Goal: Obtain resource: Download file/media

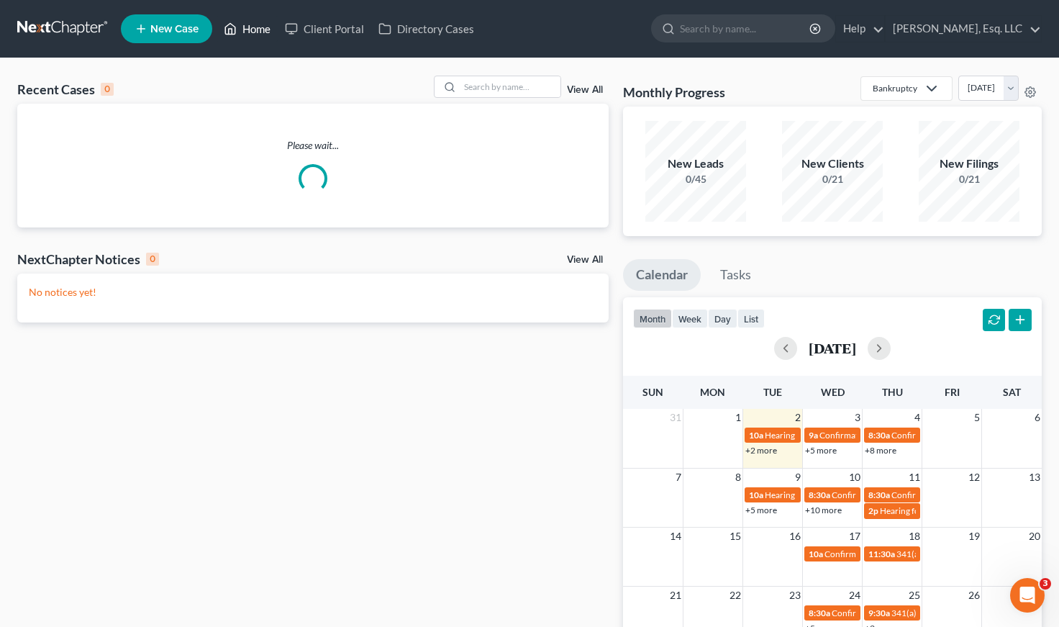
click at [245, 22] on link "Home" at bounding box center [247, 29] width 61 height 26
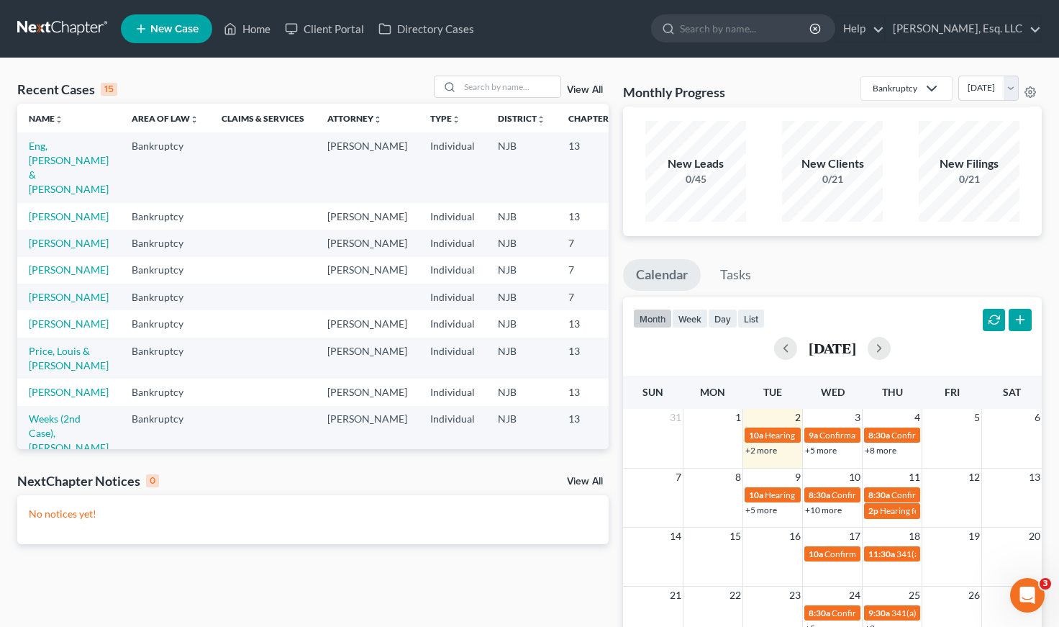
click at [499, 98] on div "Recent Cases 15 View All" at bounding box center [313, 90] width 592 height 28
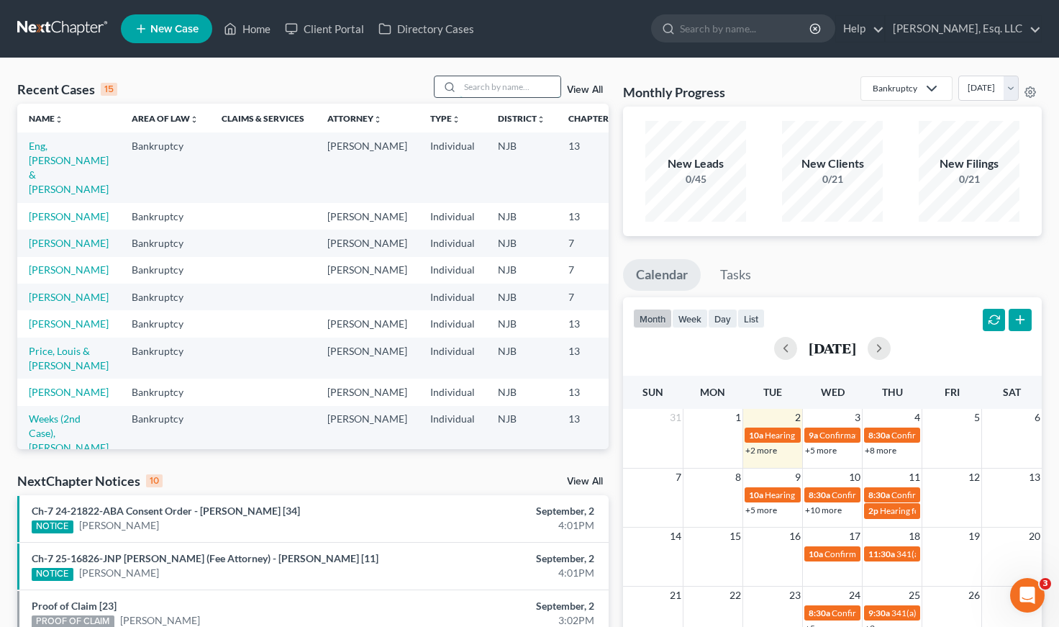
click at [487, 86] on input "search" at bounding box center [510, 86] width 101 height 21
type input "abelard"
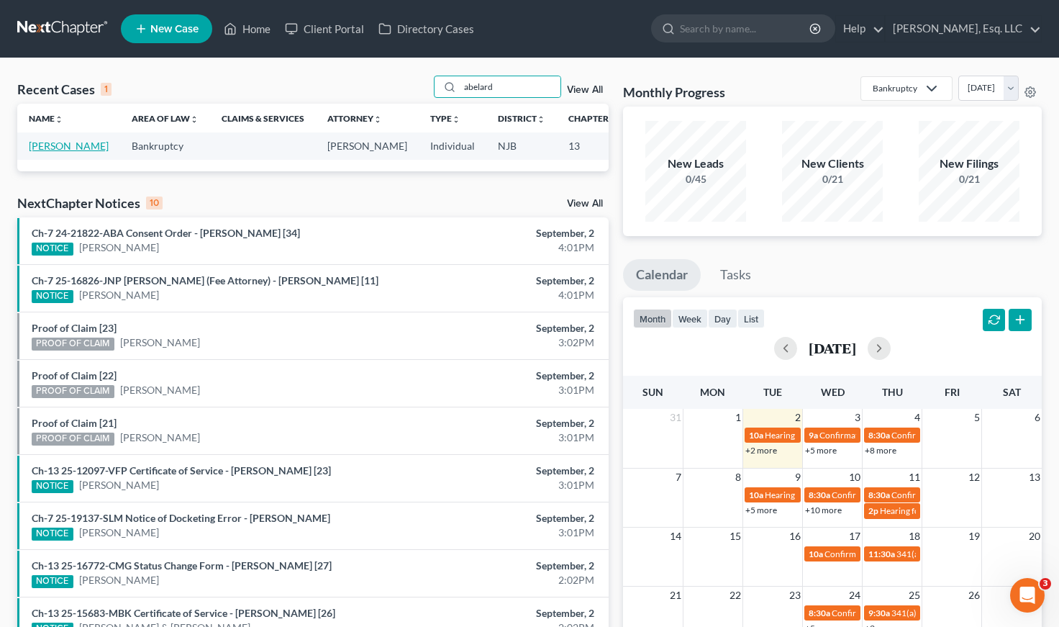
click at [55, 152] on link "[PERSON_NAME]" at bounding box center [69, 146] width 80 height 12
select select "4"
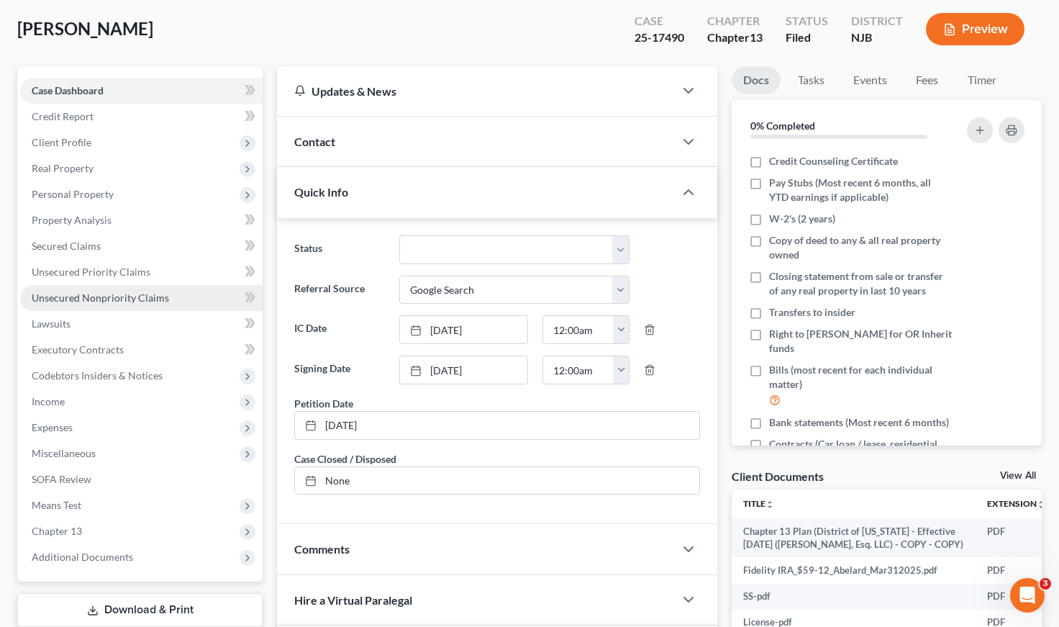
scroll to position [312, 0]
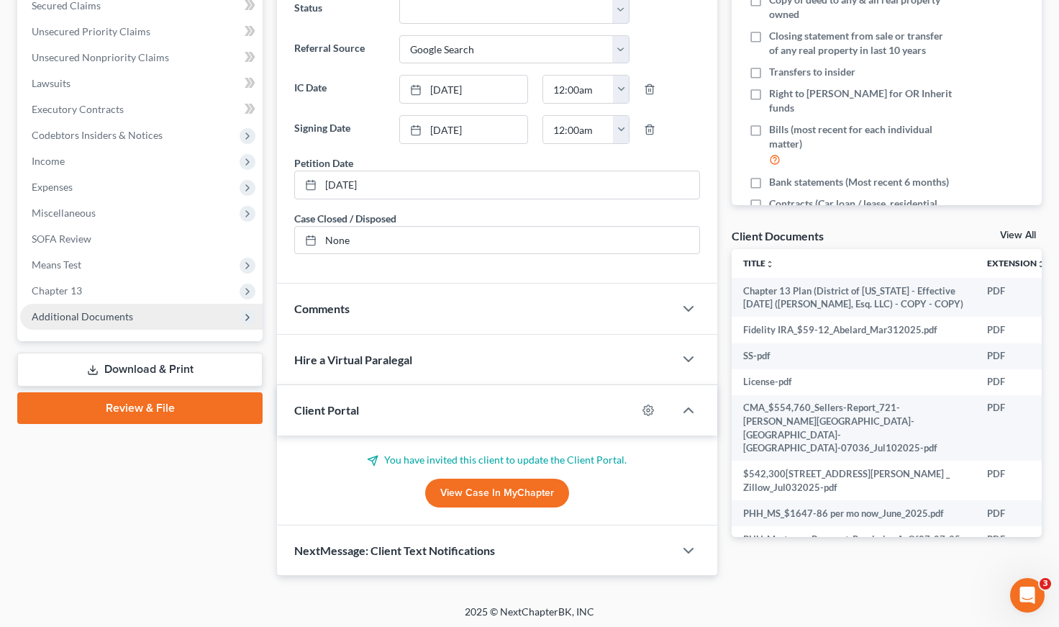
click at [107, 313] on span "Additional Documents" at bounding box center [82, 316] width 101 height 12
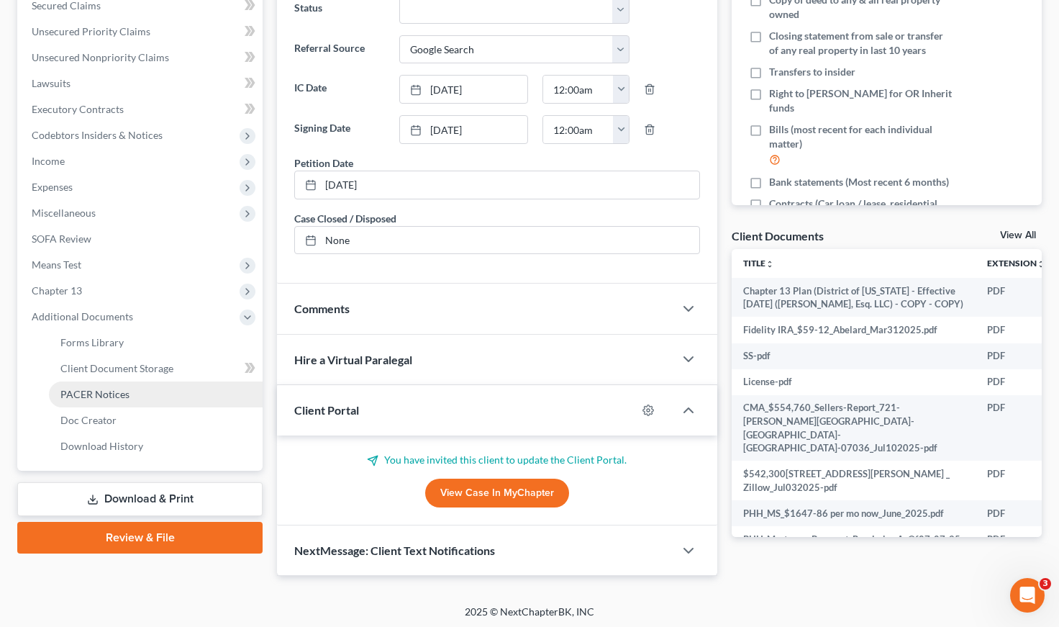
click at [123, 395] on span "PACER Notices" at bounding box center [94, 394] width 69 height 12
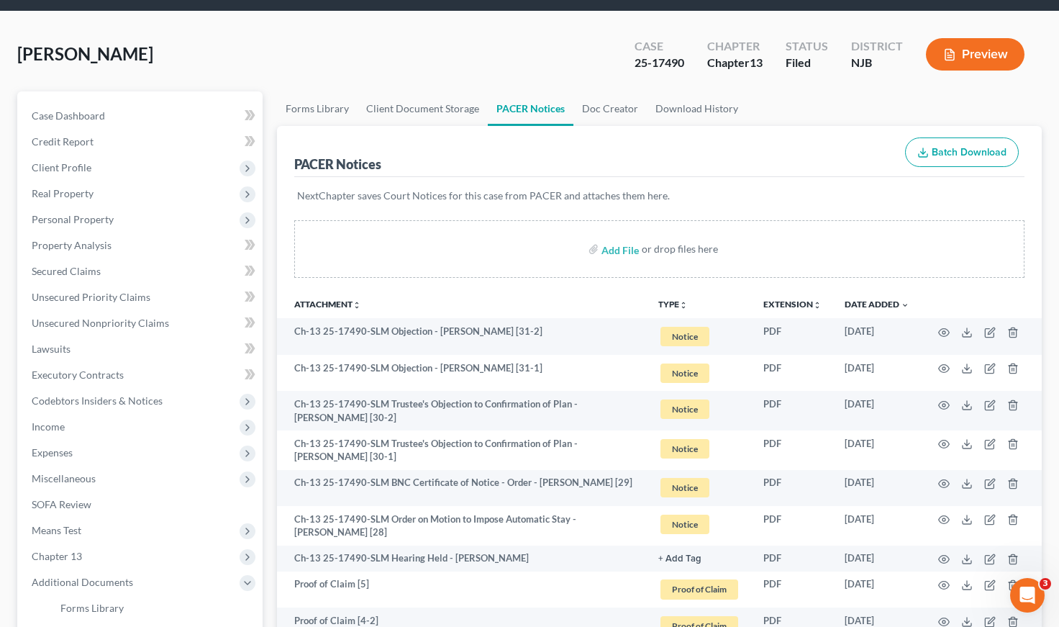
scroll to position [144, 0]
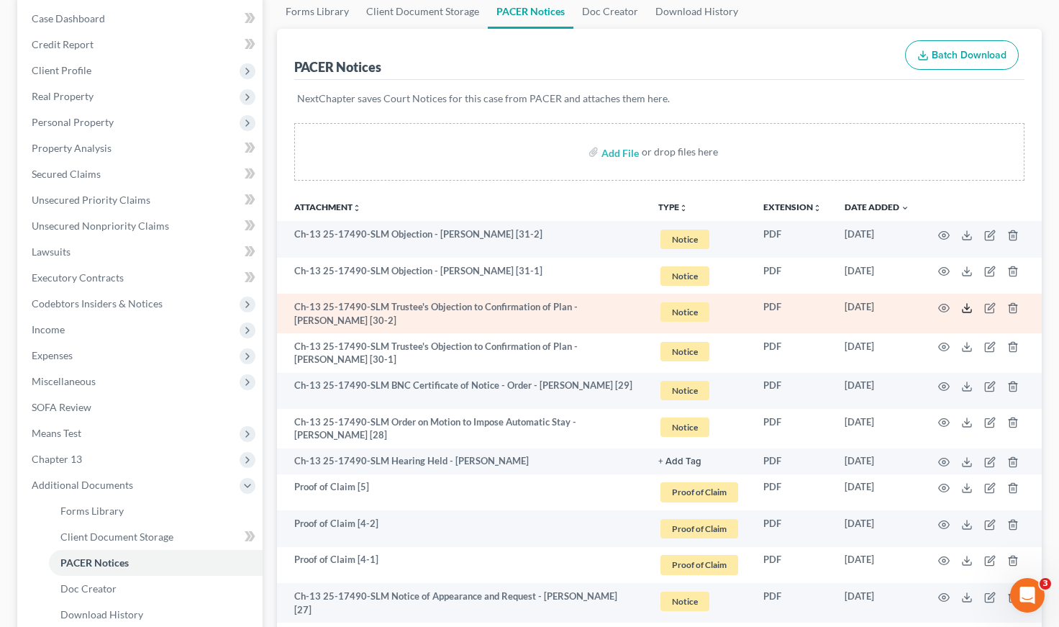
click at [964, 304] on icon at bounding box center [968, 308] width 12 height 12
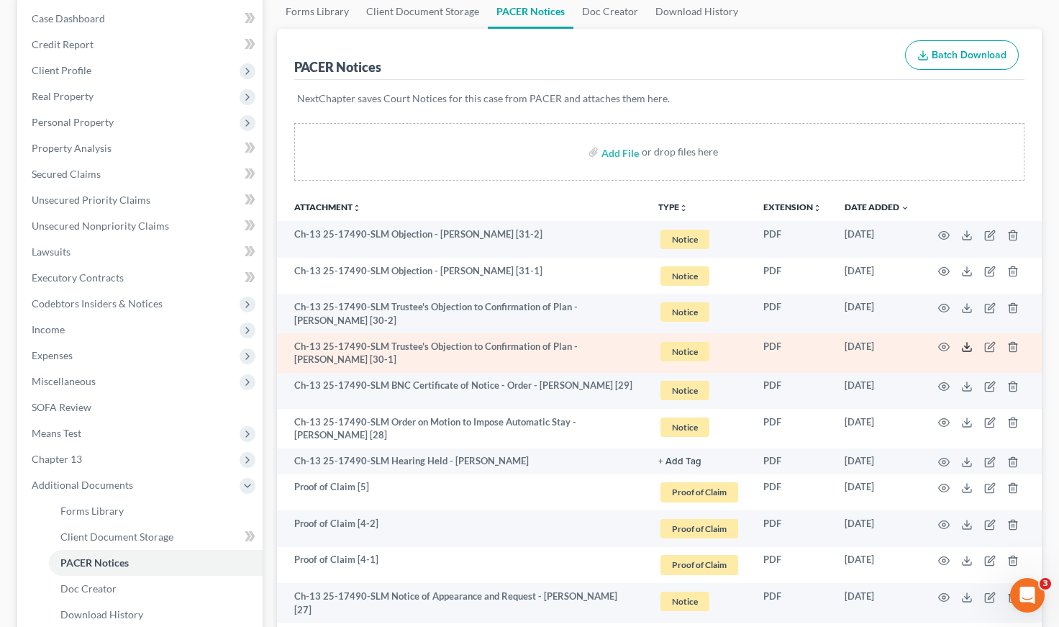
click at [962, 343] on icon at bounding box center [968, 347] width 12 height 12
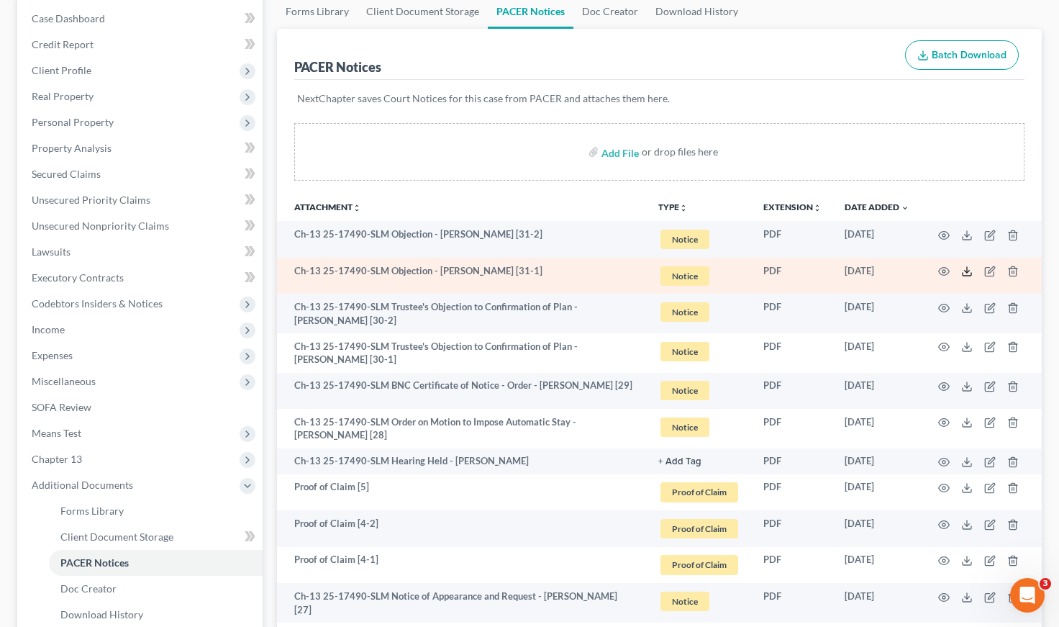
click at [966, 271] on polyline at bounding box center [967, 272] width 5 height 2
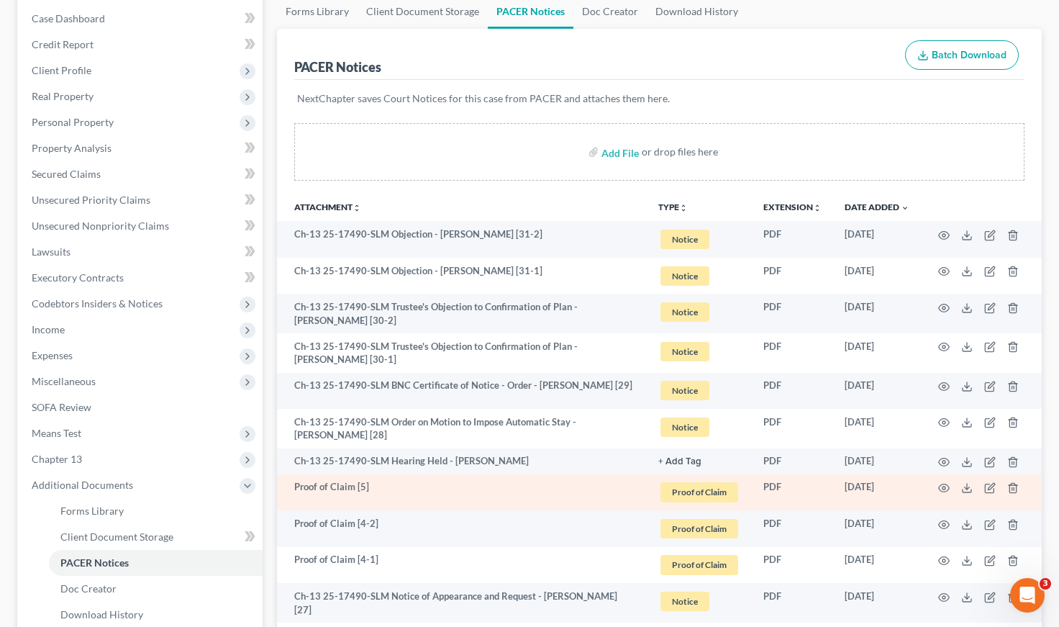
click at [511, 489] on td "Proof of Claim [5]" at bounding box center [462, 492] width 370 height 37
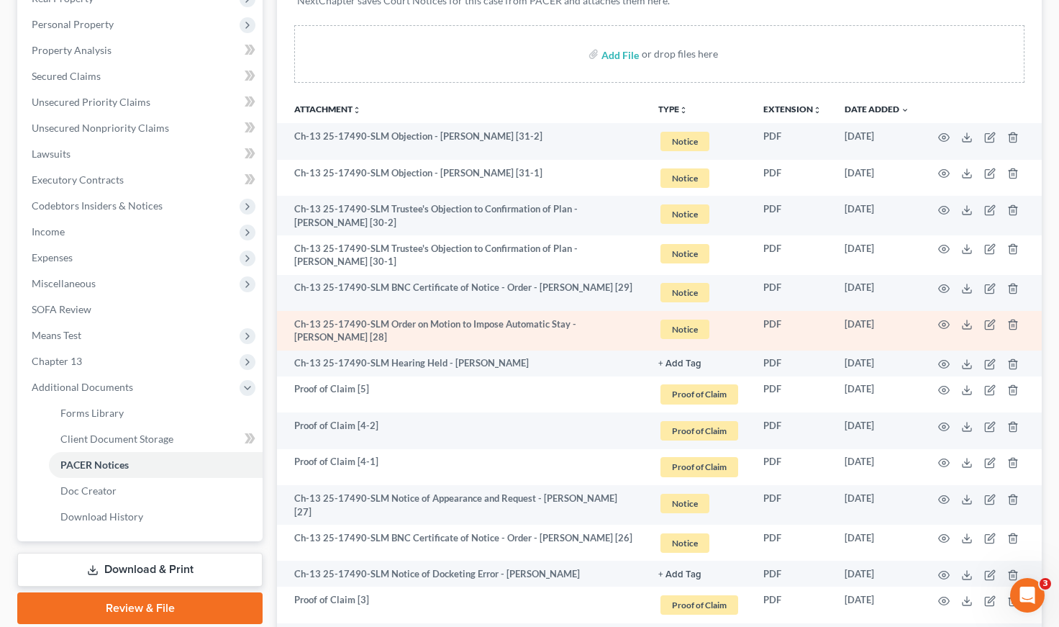
scroll to position [360, 0]
